Goal: Task Accomplishment & Management: Understand process/instructions

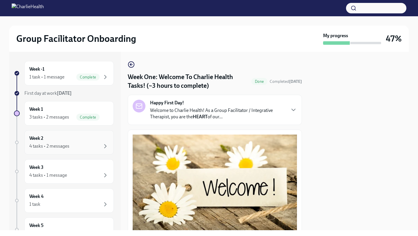
click at [80, 140] on div "Week 2 4 tasks • 2 messages" at bounding box center [69, 142] width 80 height 15
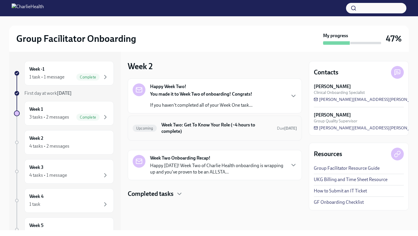
click at [211, 128] on h6 "Week Two: Get To Know Your Role (~4 hours to complete)" at bounding box center [216, 128] width 111 height 13
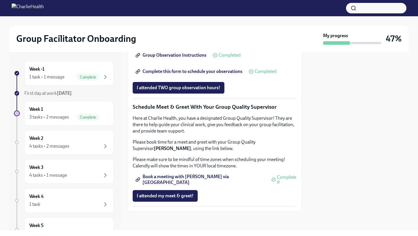
scroll to position [548, 0]
click at [210, 180] on span "Book a meeting with [PERSON_NAME] via [GEOGRAPHIC_DATA]" at bounding box center [201, 180] width 128 height 6
click at [87, 143] on div "4 tasks • 2 messages" at bounding box center [69, 146] width 80 height 7
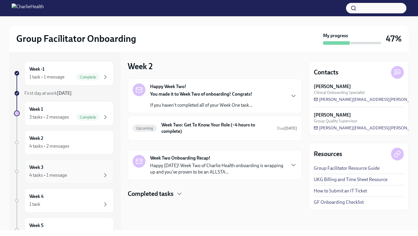
click at [85, 170] on div "Week 3 4 tasks • 1 message" at bounding box center [69, 171] width 80 height 15
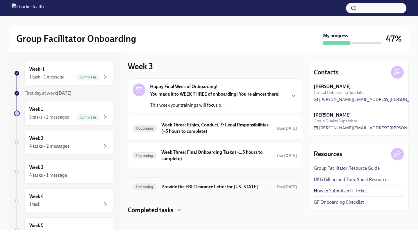
click at [218, 187] on h6 "Provide the FBI Clearance Letter for [US_STATE]" at bounding box center [216, 187] width 111 height 6
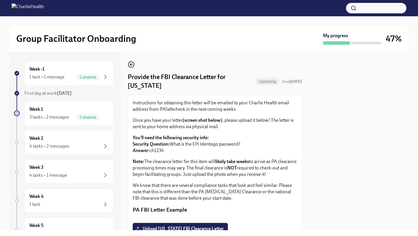
click at [132, 63] on icon "button" at bounding box center [131, 64] width 7 height 7
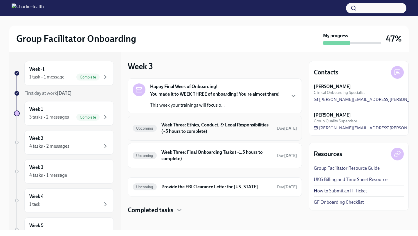
click at [218, 131] on h6 "Week Three: Ethics, Conduct, & Legal Responsibilities (~5 hours to complete)" at bounding box center [216, 128] width 111 height 13
